Goal: Task Accomplishment & Management: Manage account settings

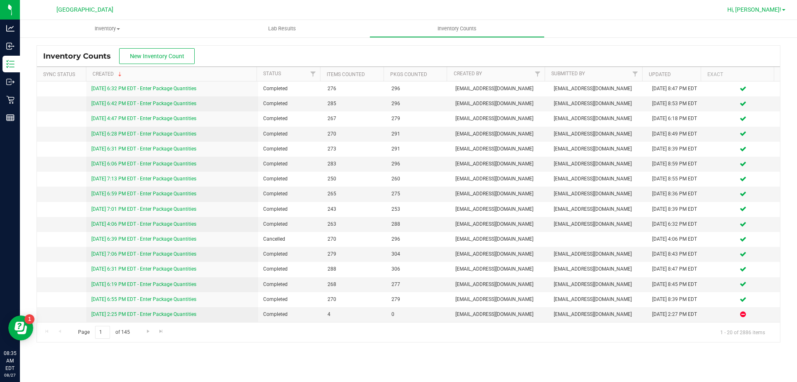
click at [777, 12] on span "Hi, [PERSON_NAME]!" at bounding box center [755, 9] width 54 height 7
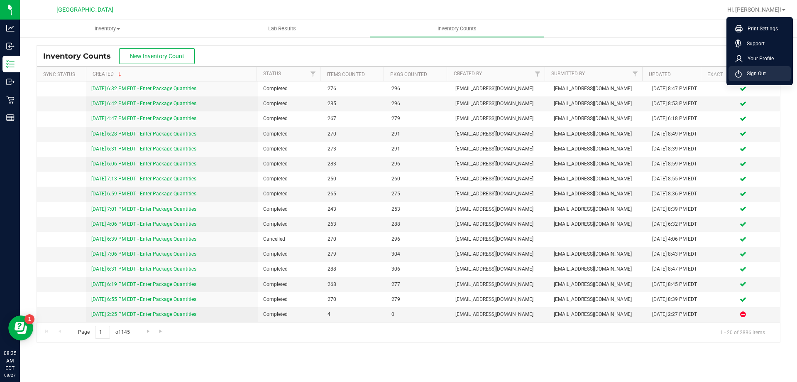
click at [757, 74] on span "Sign Out" at bounding box center [754, 73] width 24 height 8
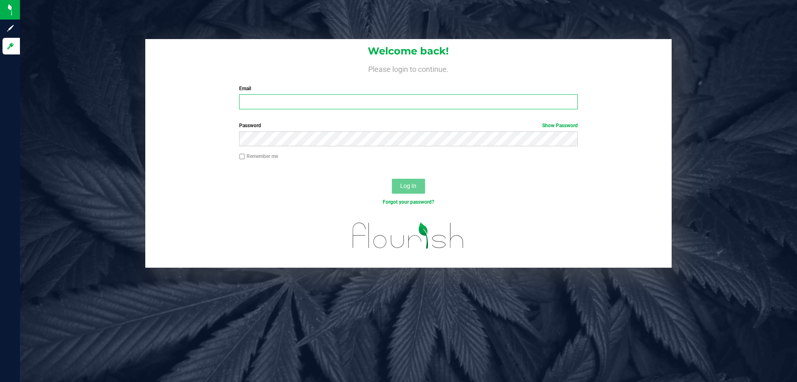
click at [315, 95] on input "Email" at bounding box center [408, 101] width 338 height 15
type input "[EMAIL_ADDRESS][DOMAIN_NAME]"
click at [392, 179] on button "Log In" at bounding box center [408, 186] width 33 height 15
